Goal: Use online tool/utility: Use online tool/utility

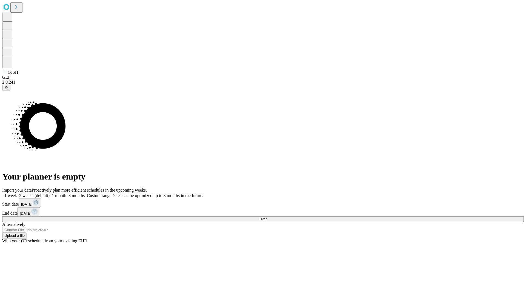
click at [267, 217] on span "Fetch" at bounding box center [262, 219] width 9 height 4
